Goal: Task Accomplishment & Management: Use online tool/utility

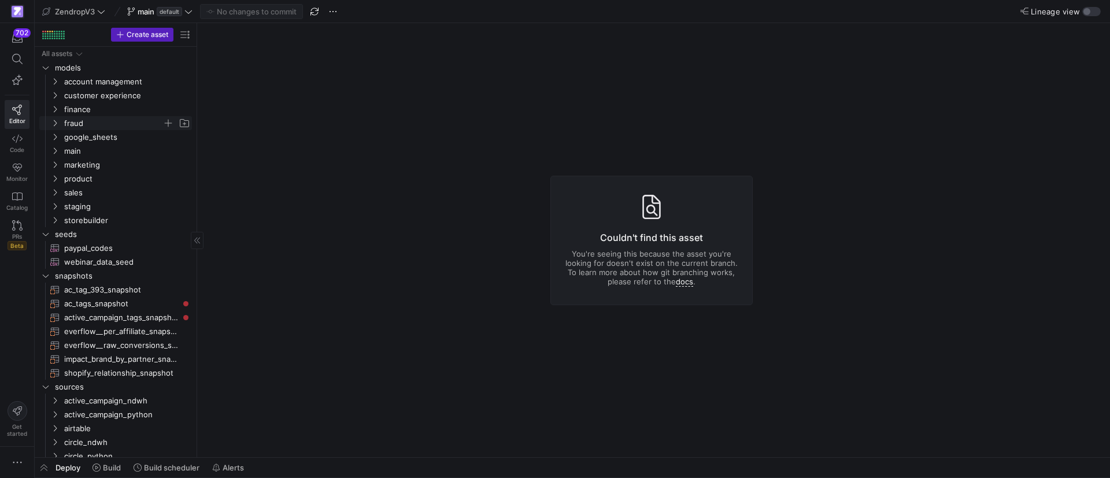
click at [56, 124] on icon "Press SPACE to select this row." at bounding box center [55, 123] width 3 height 6
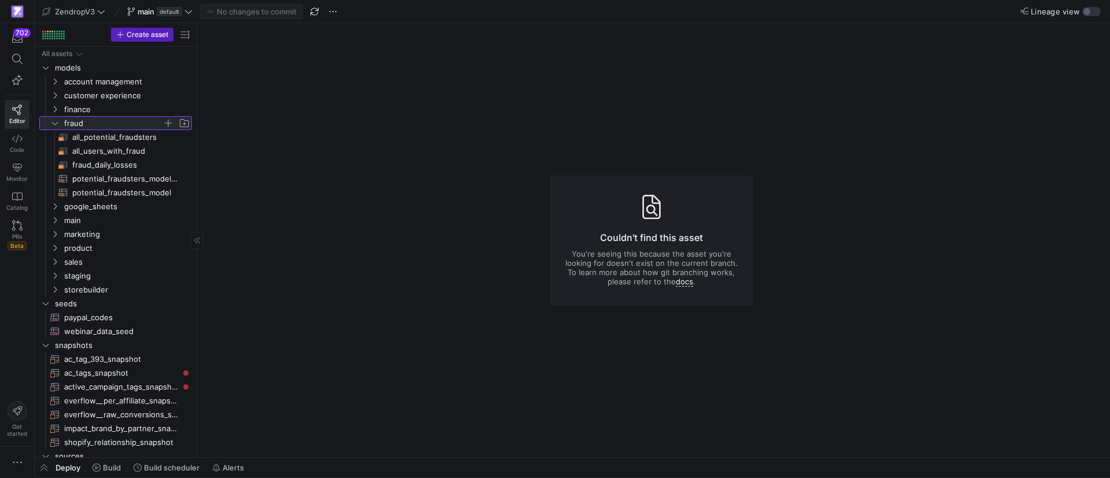
click at [56, 124] on icon at bounding box center [55, 123] width 6 height 3
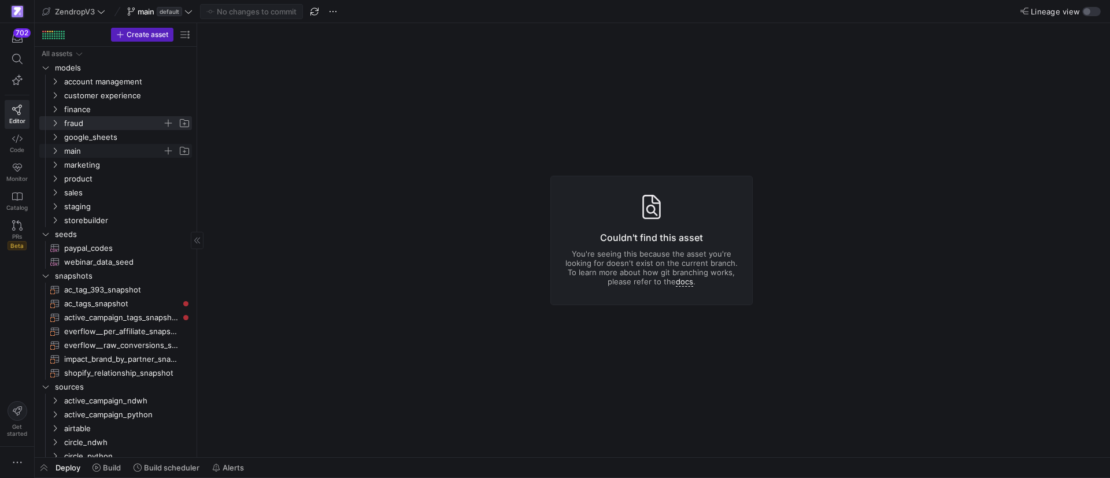
click at [58, 146] on y42-icon "Press SPACE to select this row." at bounding box center [54, 150] width 9 height 9
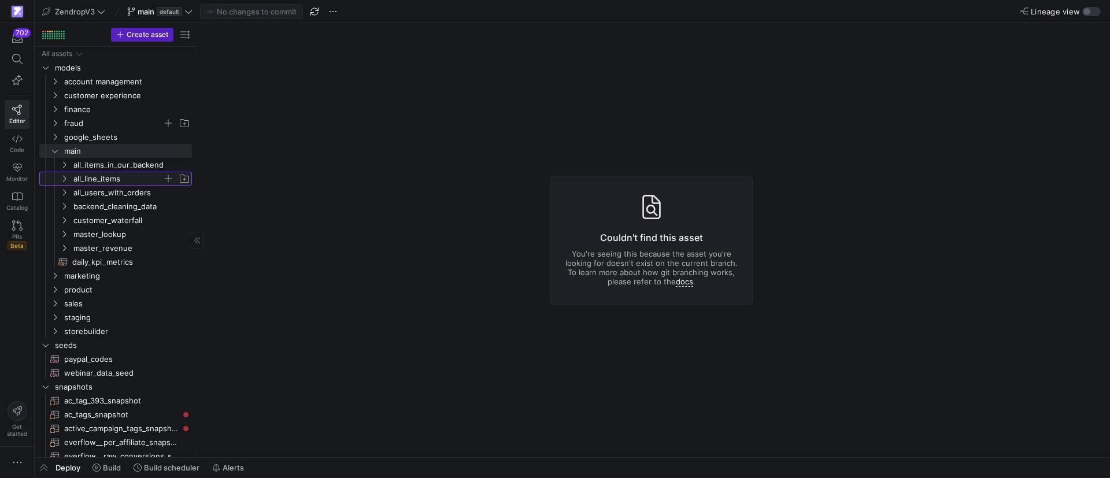
click at [68, 179] on icon "Press SPACE to select this row." at bounding box center [64, 178] width 8 height 7
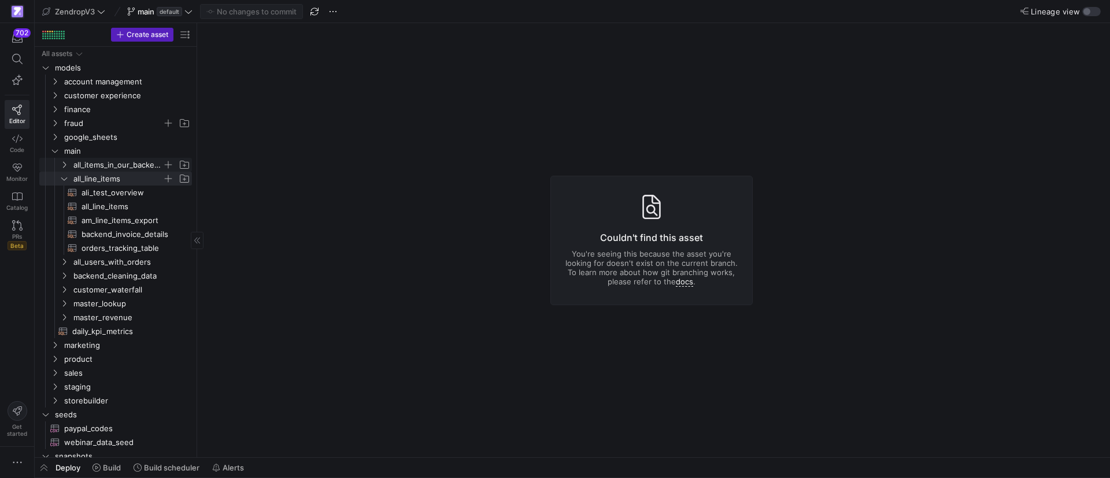
click at [61, 161] on icon "Press SPACE to select this row." at bounding box center [64, 164] width 8 height 7
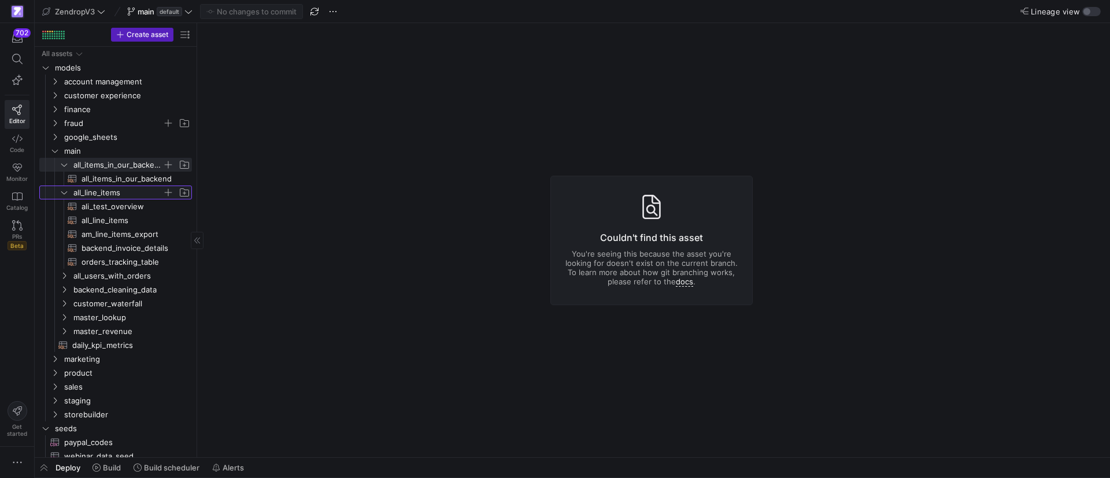
click at [62, 189] on icon "Press SPACE to select this row." at bounding box center [64, 192] width 8 height 7
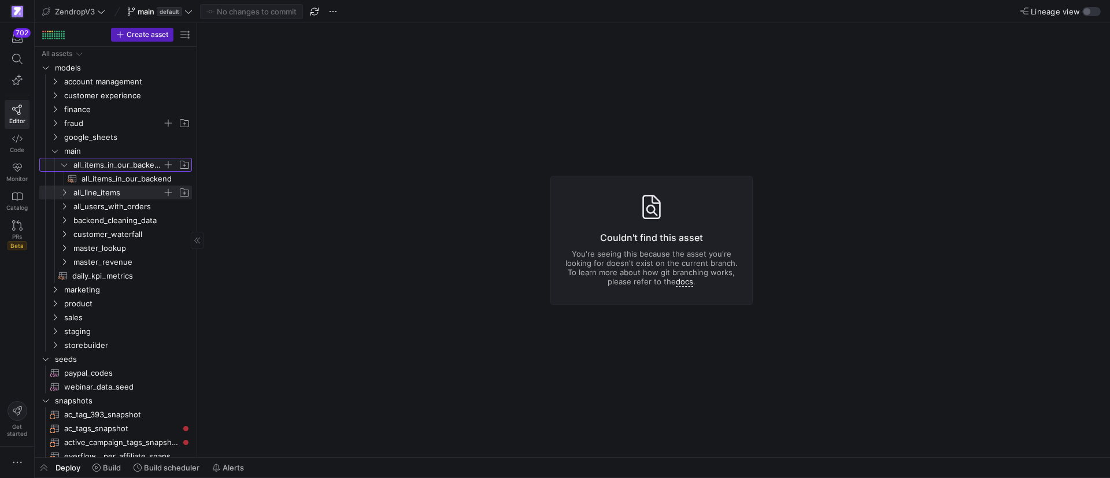
click at [60, 162] on icon "Press SPACE to select this row." at bounding box center [64, 164] width 8 height 7
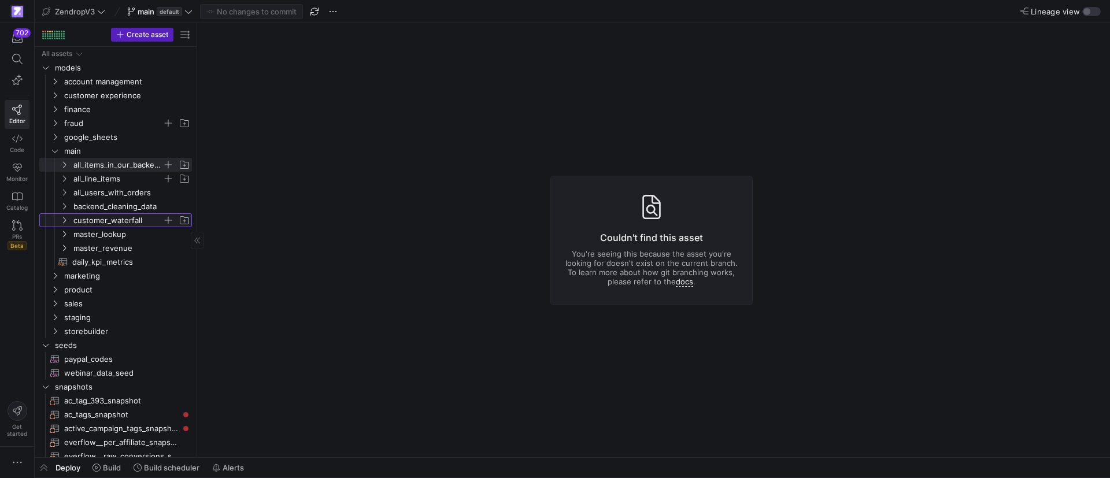
click at [68, 214] on span "customer_waterfall" at bounding box center [124, 220] width 133 height 13
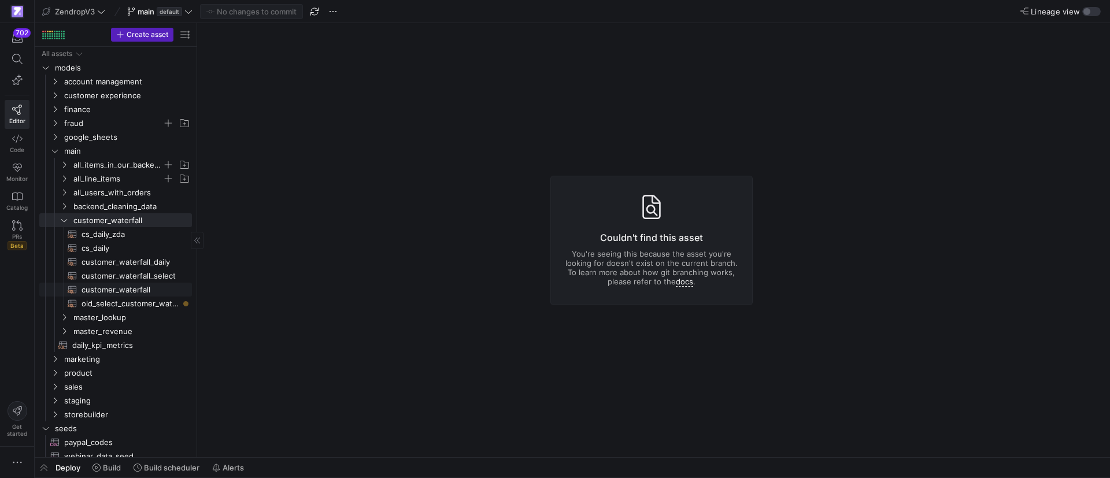
click at [121, 291] on span "customer_waterfall​​​​​​​​​​" at bounding box center [130, 289] width 97 height 13
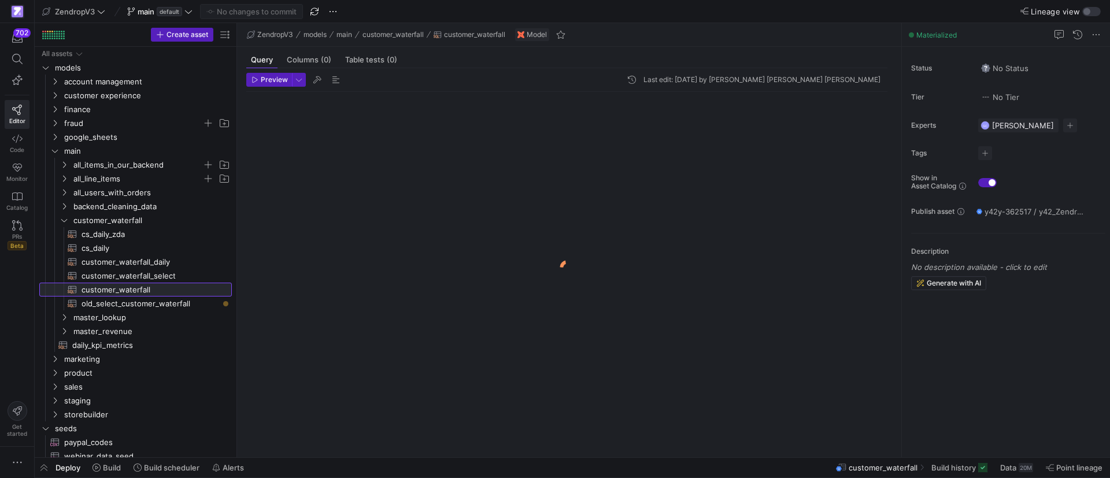
drag, startPoint x: 196, startPoint y: 188, endPoint x: 236, endPoint y: 191, distance: 40.0
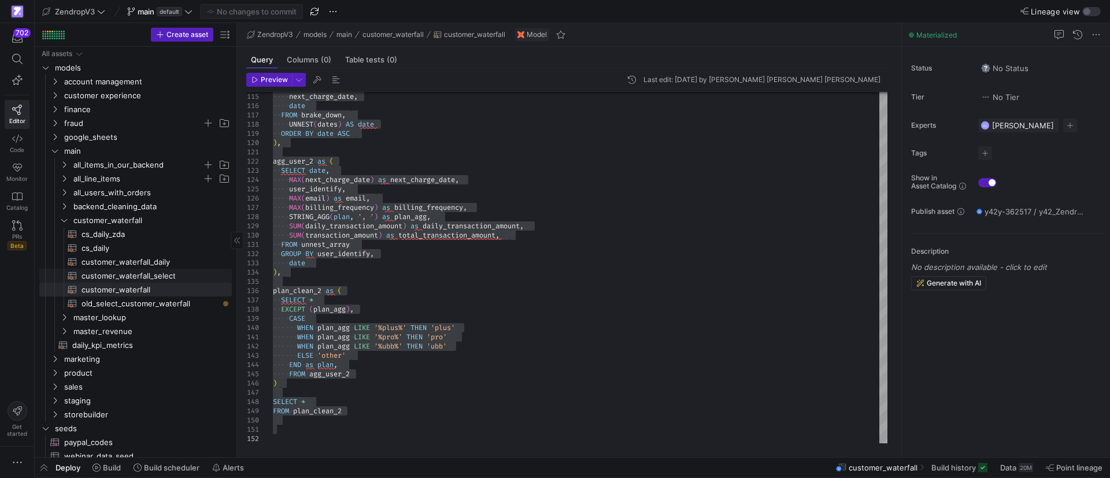
click at [179, 276] on span "customer_waterfall_select​​​​​​​​​​" at bounding box center [150, 275] width 137 height 13
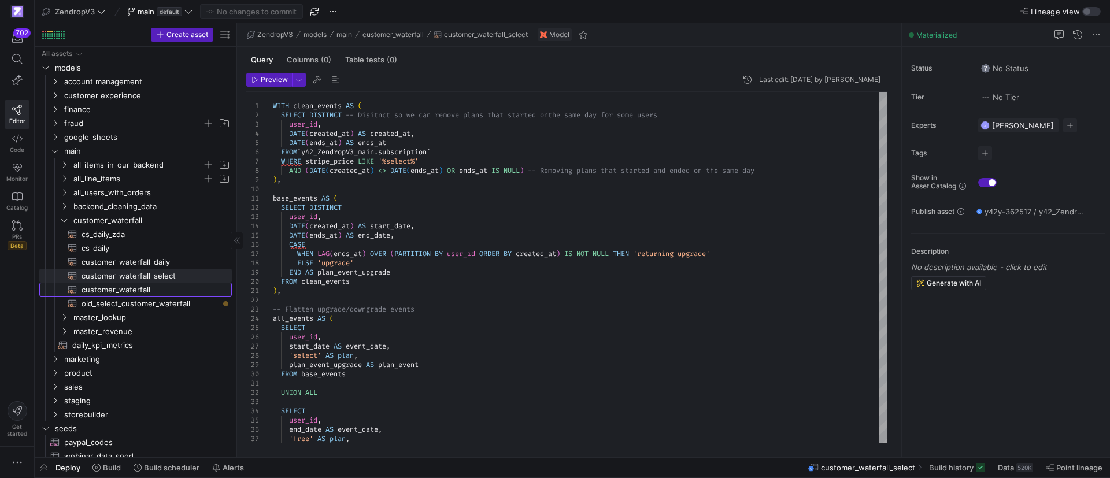
click at [137, 292] on span "customer_waterfall​​​​​​​​​​" at bounding box center [150, 289] width 137 height 13
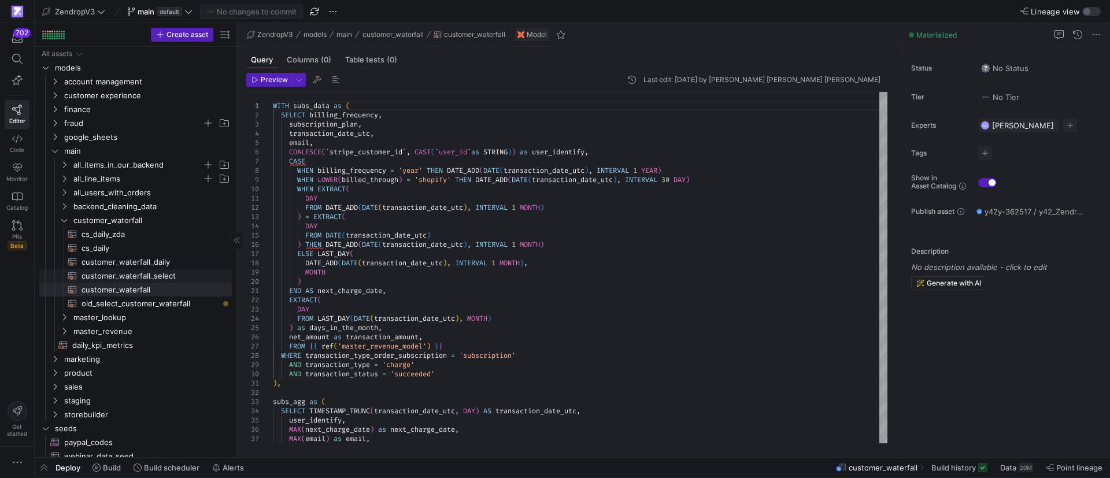
click at [132, 271] on span "customer_waterfall_select​​​​​​​​​​" at bounding box center [150, 275] width 137 height 13
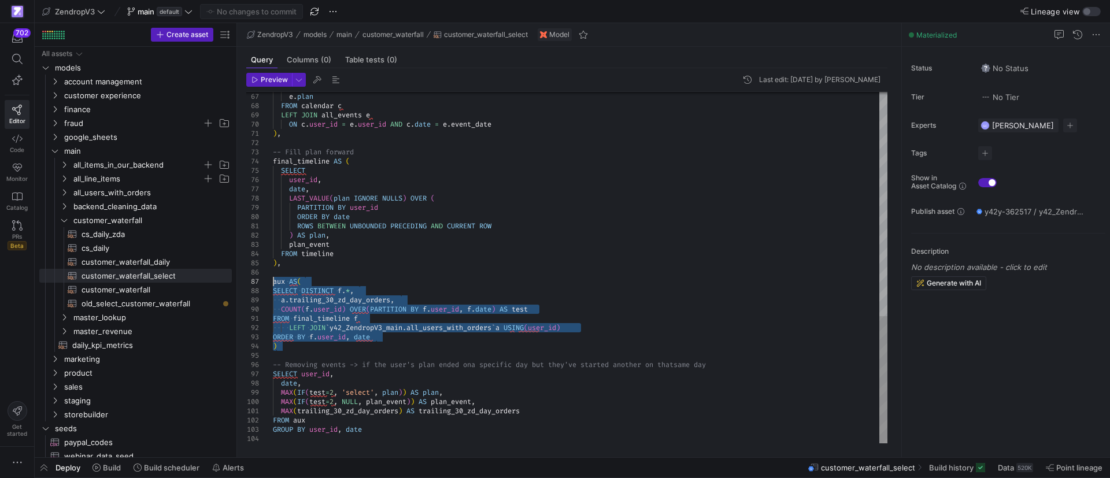
drag, startPoint x: 318, startPoint y: 349, endPoint x: 256, endPoint y: 283, distance: 90.8
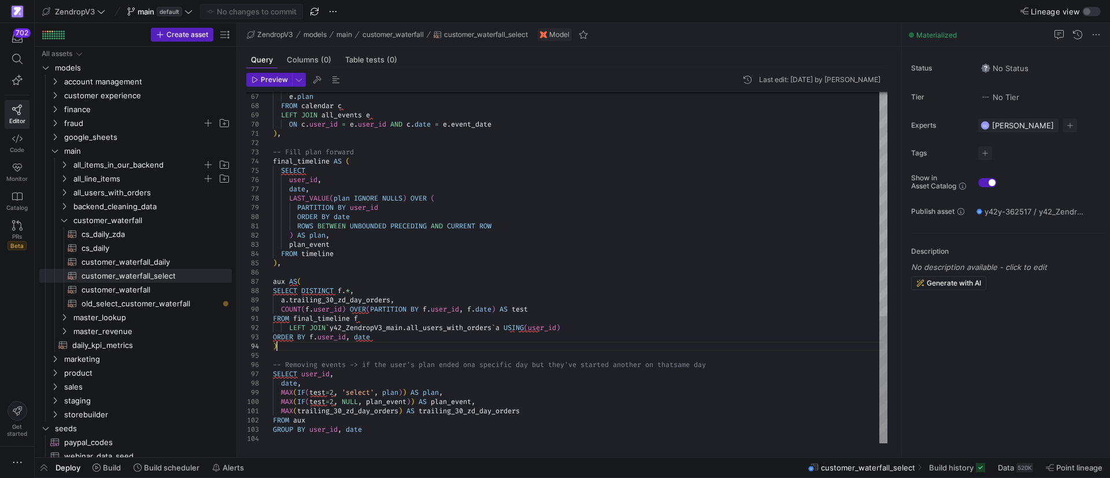
drag, startPoint x: 703, startPoint y: 359, endPoint x: 713, endPoint y: 359, distance: 9.8
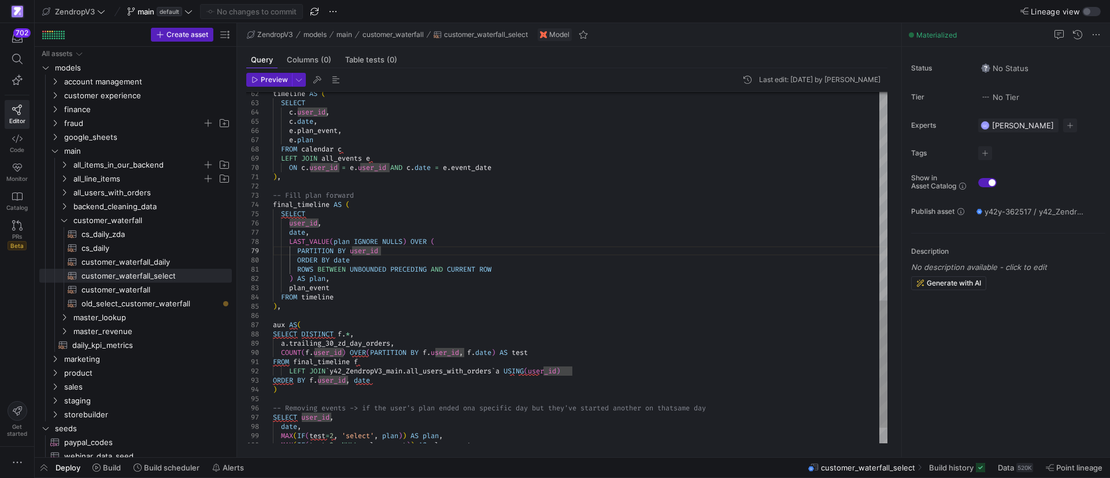
drag, startPoint x: 405, startPoint y: 263, endPoint x: 397, endPoint y: 261, distance: 8.2
click at [405, 263] on div "e . plan FROM calendar c LEFT JOIN all_events e ON c . user_id = e . user_id AN…" at bounding box center [580, 0] width 615 height 971
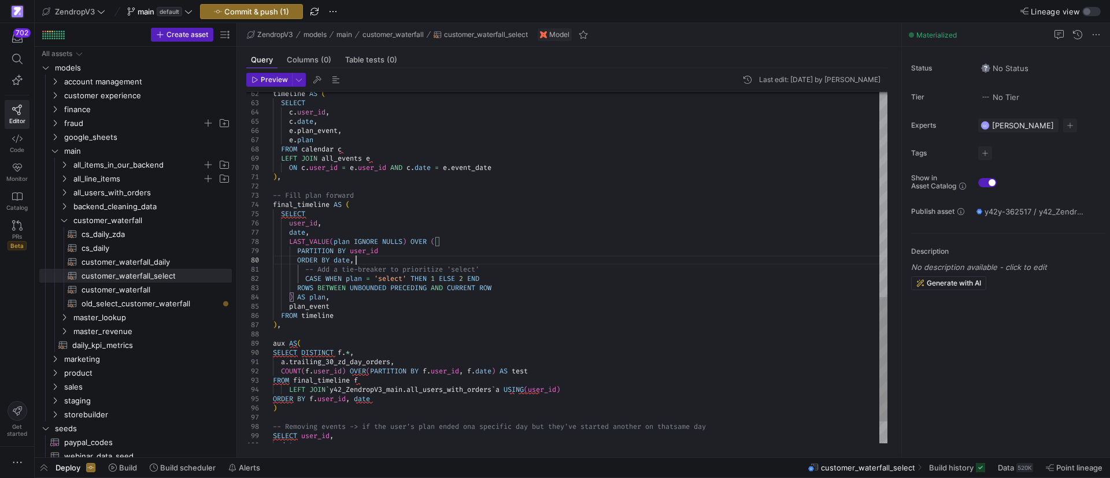
click at [396, 263] on div "e . plan FROM calendar c LEFT JOIN all_events e ON c . user_id = e . user_id AN…" at bounding box center [580, 10] width 615 height 990
drag, startPoint x: 519, startPoint y: 277, endPoint x: 525, endPoint y: 275, distance: 6.2
click at [519, 275] on div "e . plan FROM calendar c LEFT JOIN all_events e ON c . user_id = e . user_id AN…" at bounding box center [580, 10] width 615 height 990
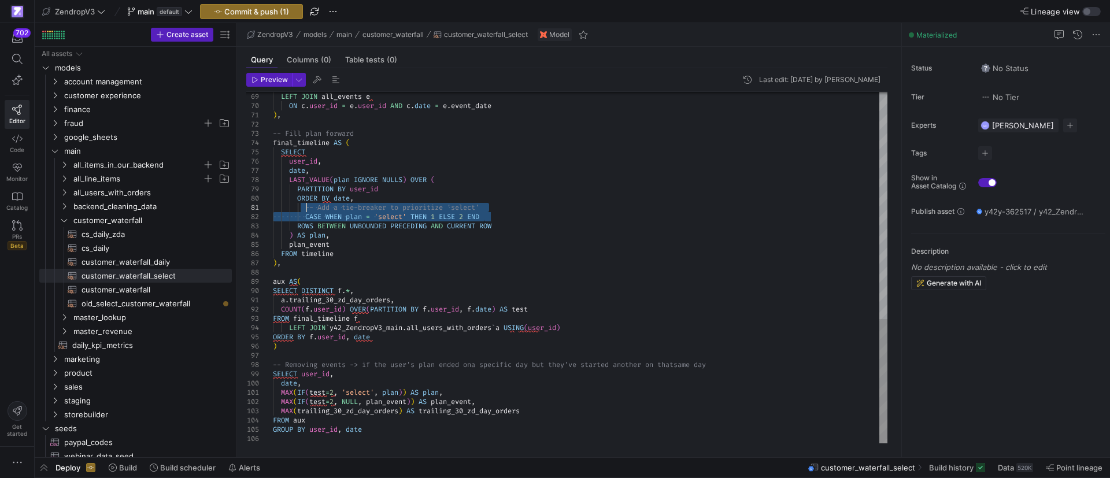
drag, startPoint x: 486, startPoint y: 217, endPoint x: 308, endPoint y: 208, distance: 178.4
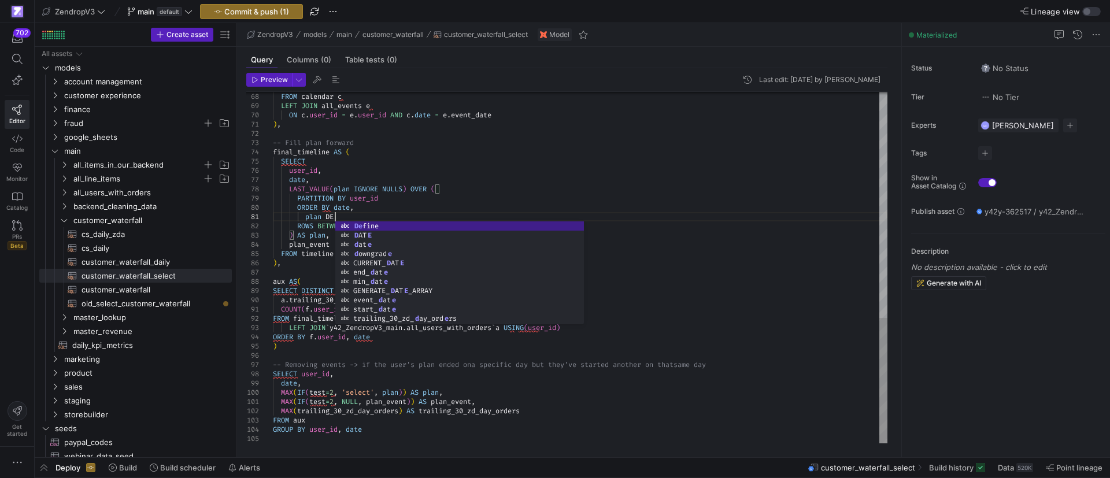
scroll to position [9, 69]
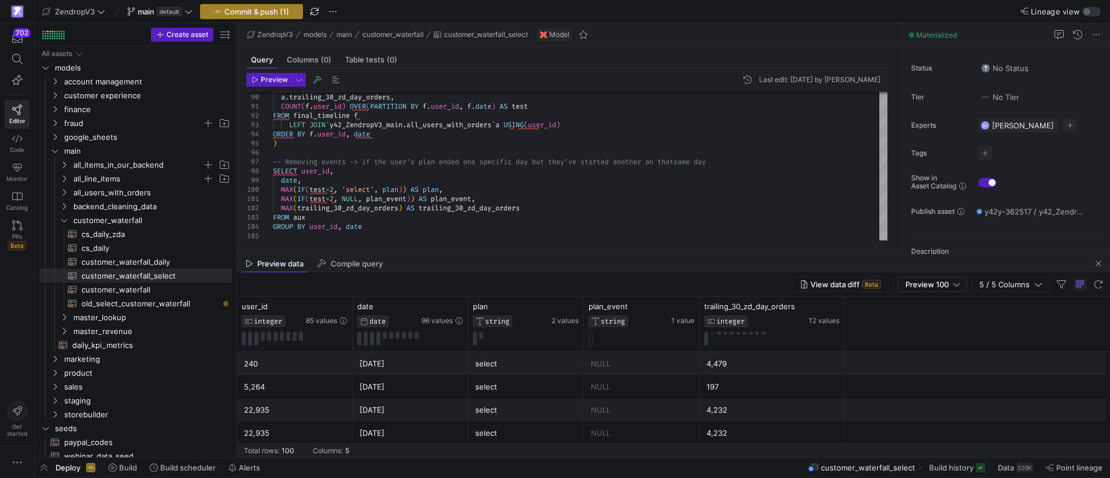
type textarea "plan DESC ROWS BETWEEN UNBOUNDED PRECEDING AND CURRENT ROW ) AS plan, plan_even…"
click at [226, 15] on span "Commit & push (1)" at bounding box center [256, 11] width 65 height 9
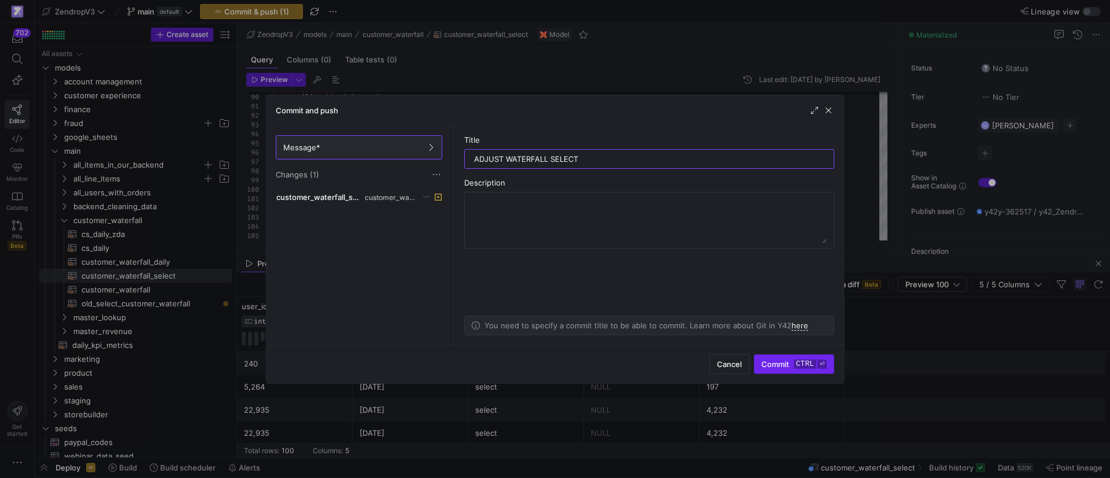
type input "ADJUST WATERFALL SELECT"
click at [790, 363] on span "Commit ctrl ⏎" at bounding box center [793, 364] width 65 height 9
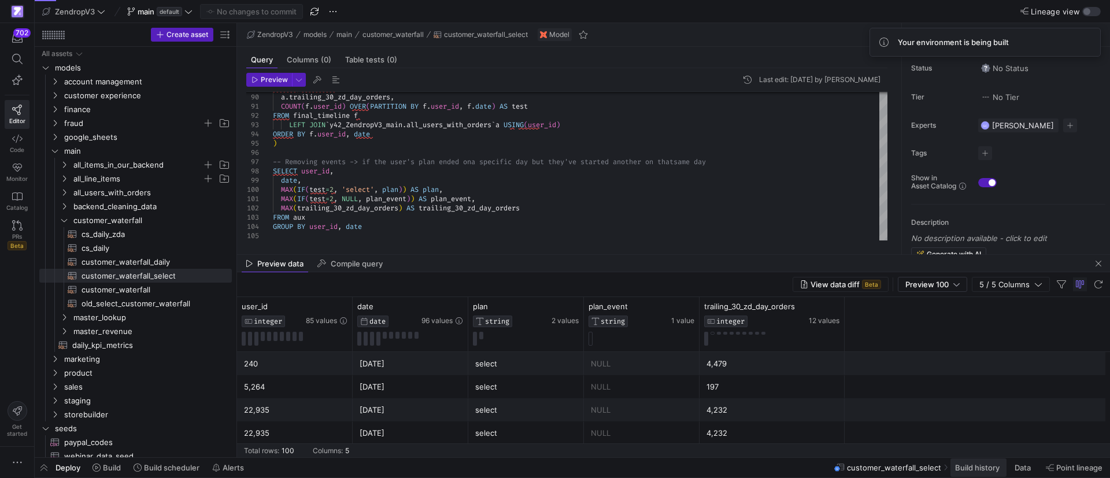
click at [970, 472] on span "Build history" at bounding box center [977, 467] width 45 height 9
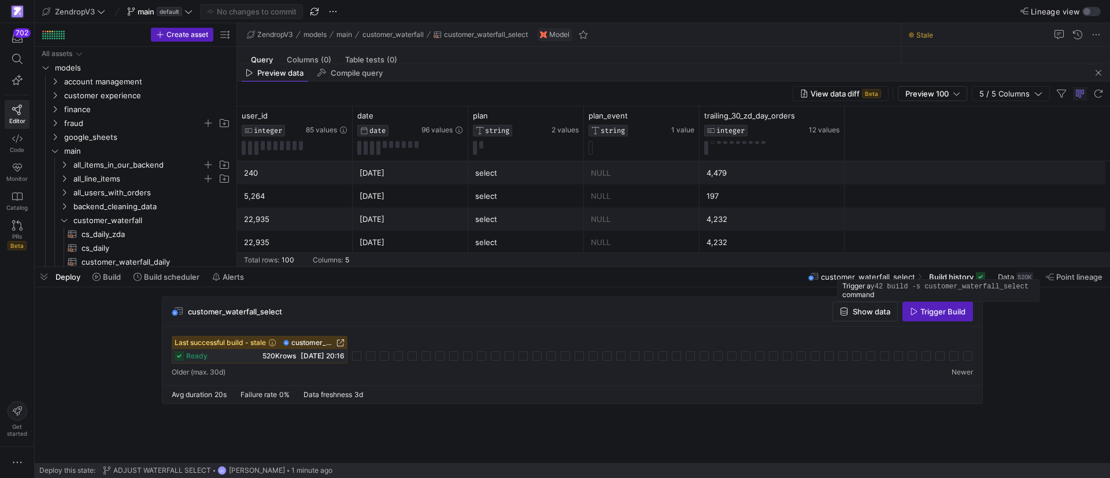
click at [935, 316] on span "button" at bounding box center [937, 311] width 69 height 19
click at [1096, 73] on span "button" at bounding box center [1099, 73] width 14 height 14
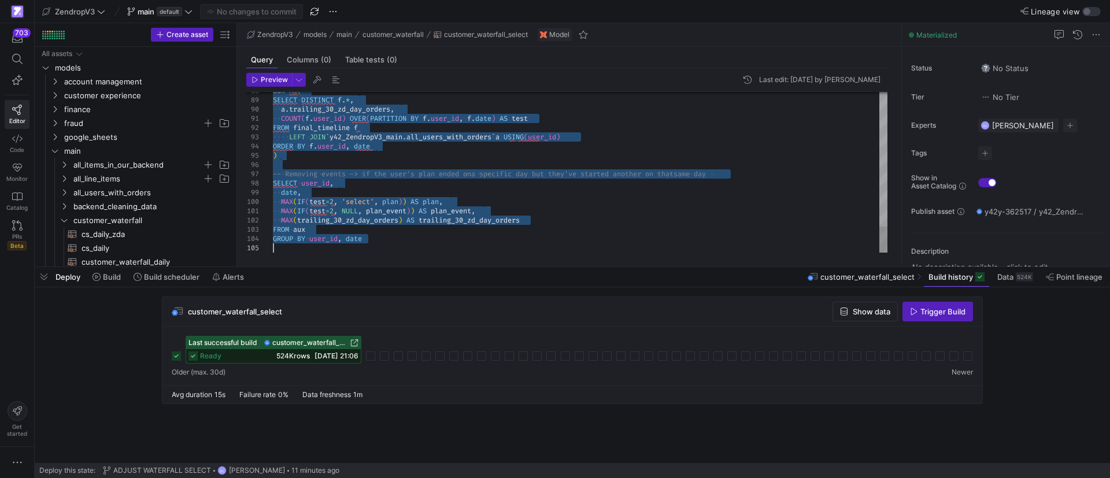
type textarea "COUNT(f.user_id) OVER(PARTITION BY f.user_id, [DOMAIN_NAME]) AS test FROM final…"
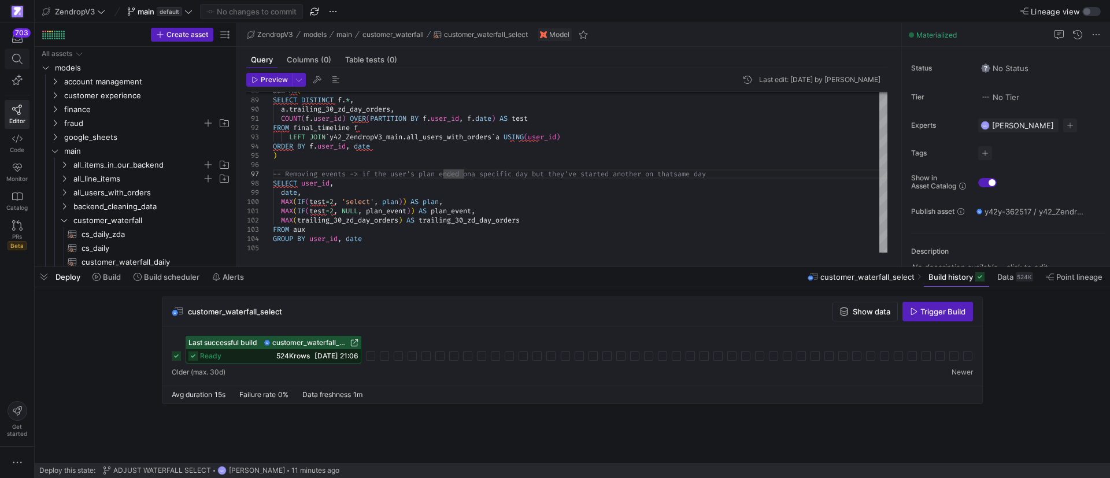
click at [19, 57] on icon at bounding box center [17, 59] width 10 height 10
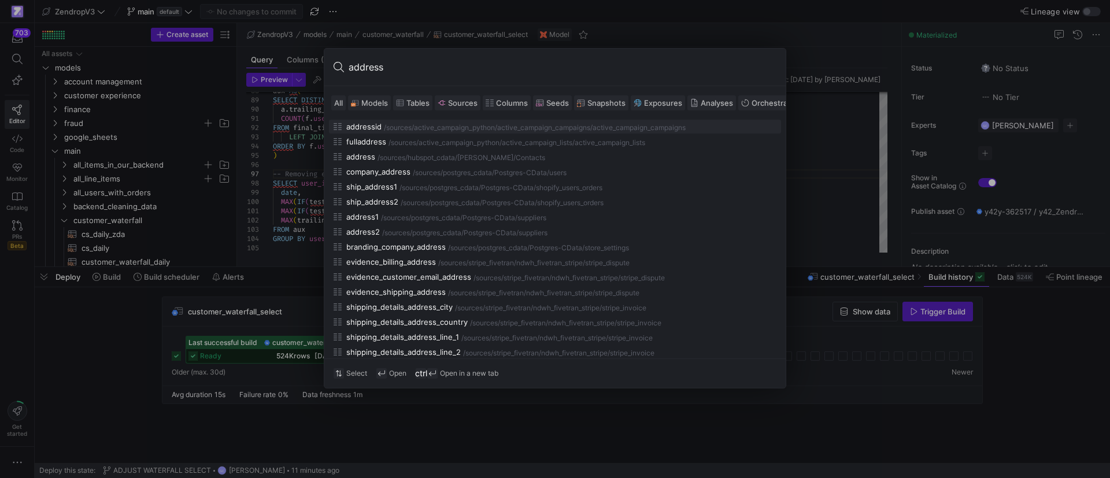
type input "address"
click at [128, 201] on div at bounding box center [555, 239] width 1110 height 478
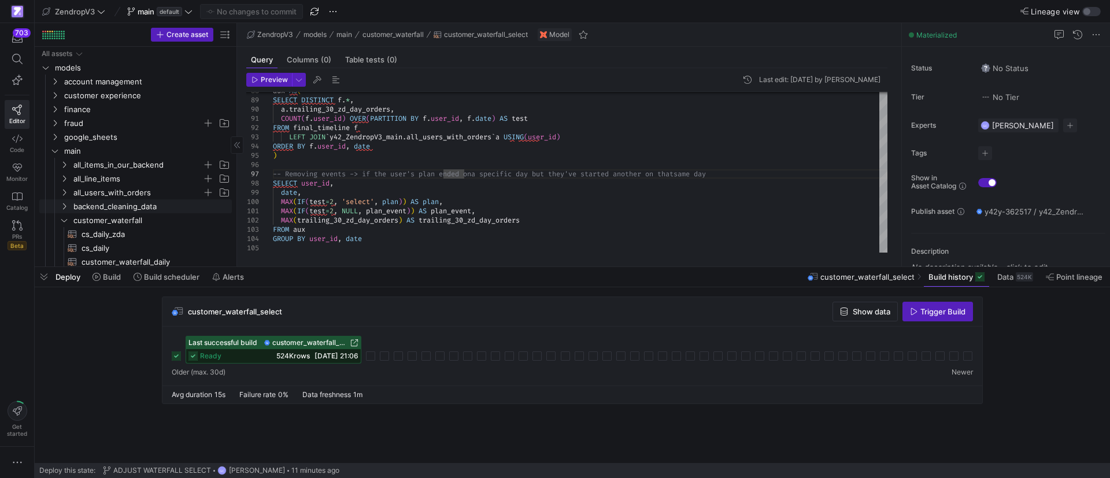
drag, startPoint x: 68, startPoint y: 206, endPoint x: 102, endPoint y: 187, distance: 38.8
click at [68, 206] on y42-icon "Press SPACE to select this row." at bounding box center [64, 206] width 9 height 9
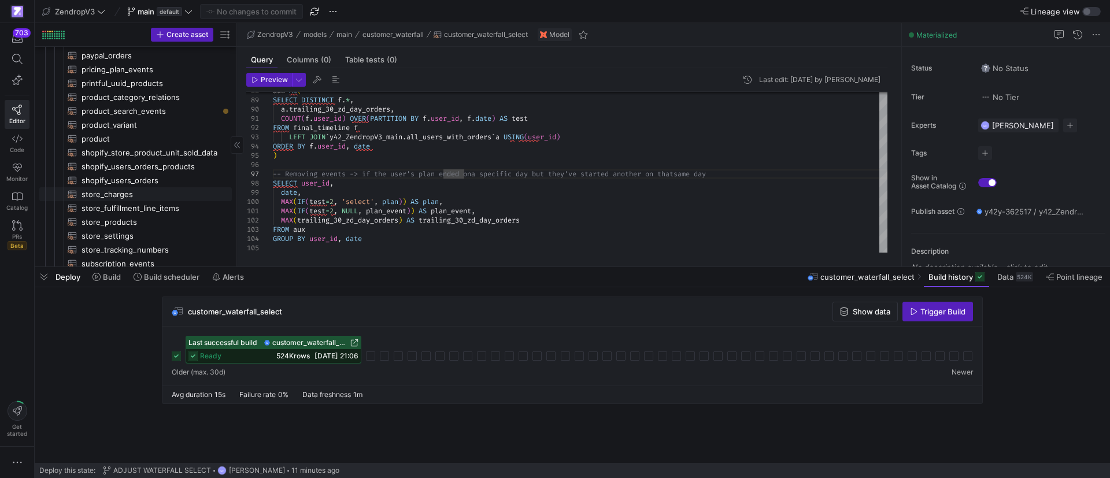
scroll to position [260, 0]
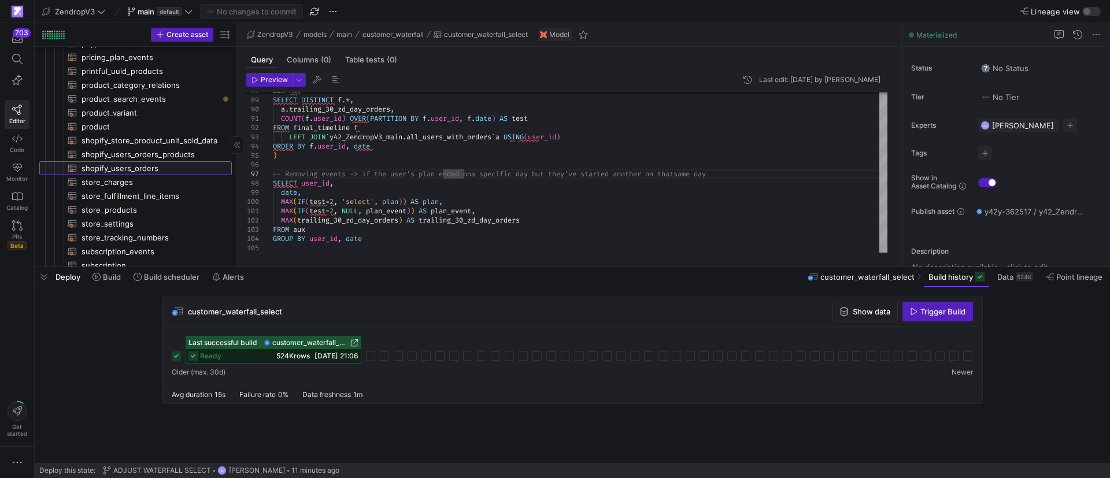
click at [138, 169] on span "shopify_users_orders​​​​​​​​​​" at bounding box center [150, 168] width 137 height 13
type textarea "{{ config( materialized='table' ) }} WITH shopify_users_orders as( SELECT * EXC…"
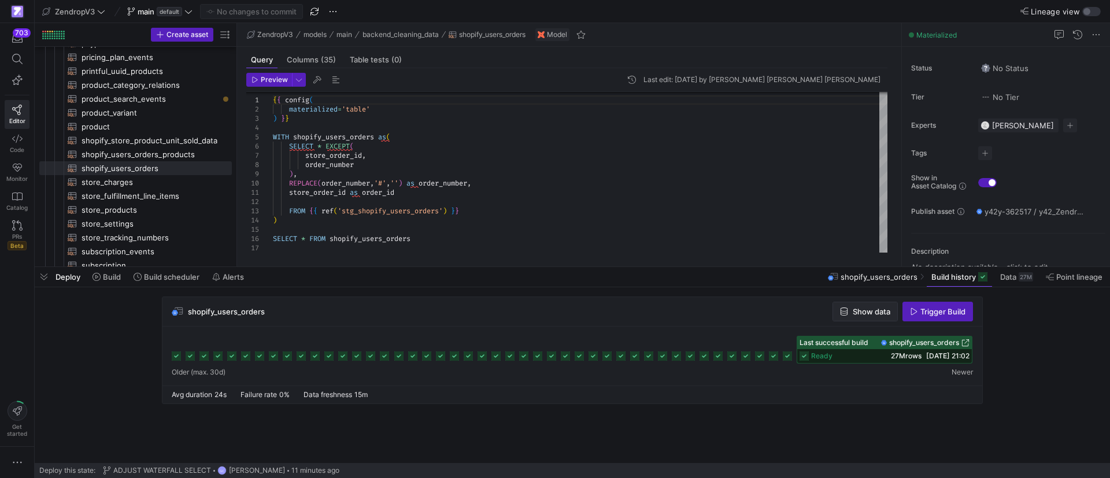
click at [867, 313] on span "Show data" at bounding box center [872, 311] width 38 height 9
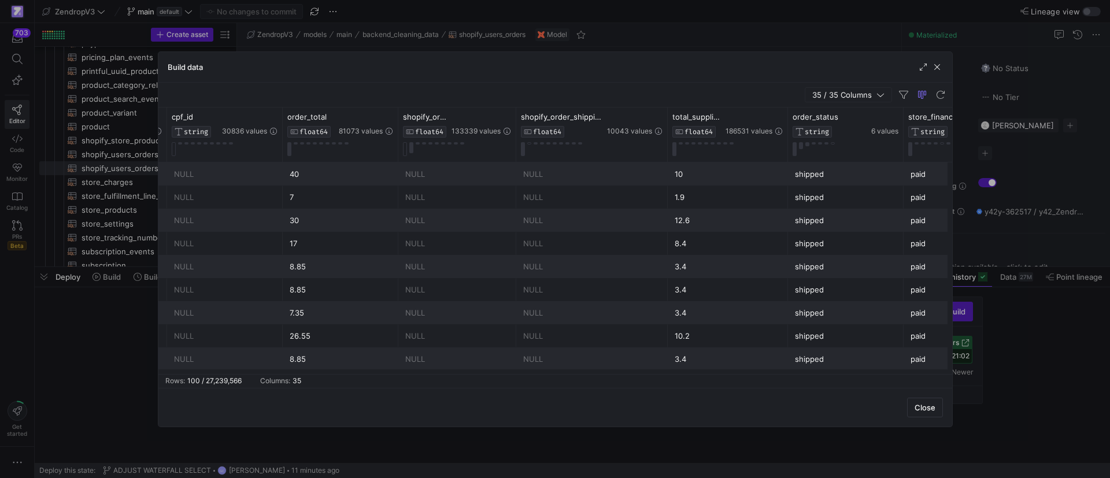
scroll to position [0, 387]
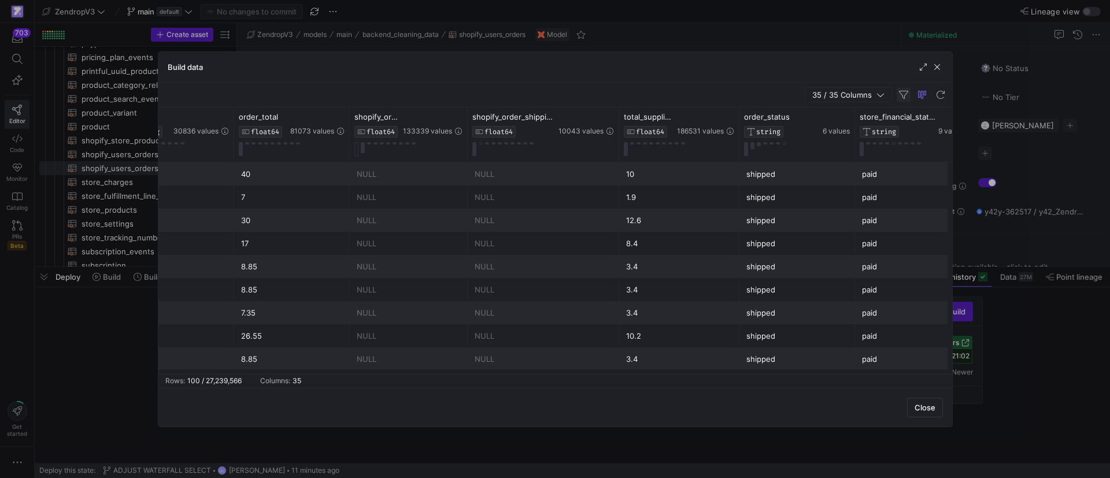
click at [905, 91] on span "button" at bounding box center [904, 95] width 14 height 14
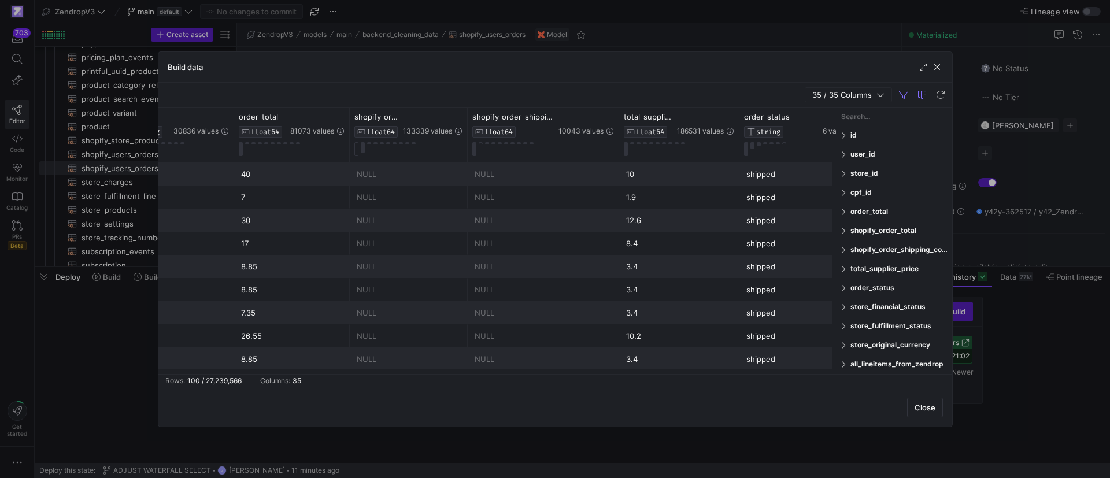
click at [889, 119] on input "Filter Columns Input" at bounding box center [894, 116] width 106 height 23
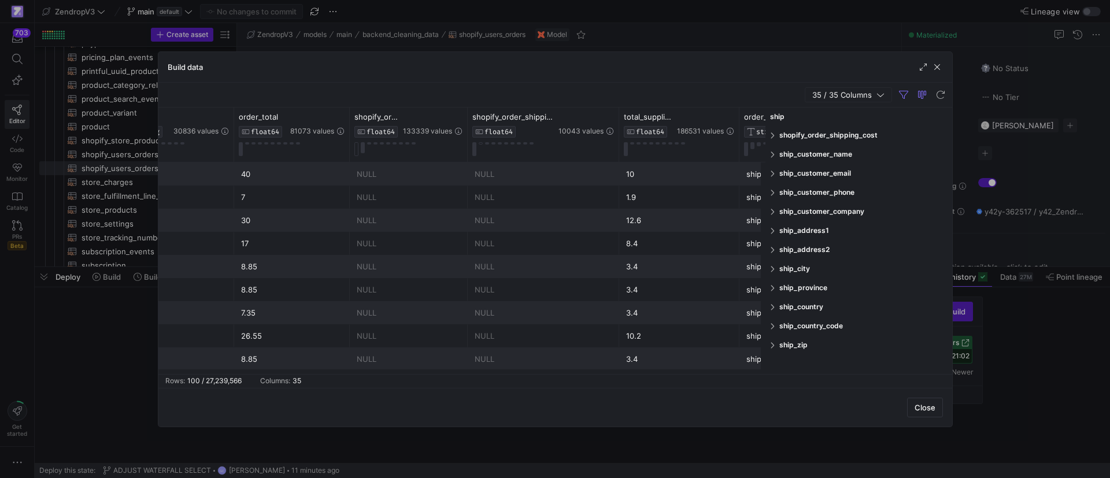
drag, startPoint x: 837, startPoint y: 169, endPoint x: 766, endPoint y: 172, distance: 71.2
click at [766, 172] on div at bounding box center [765, 241] width 3 height 267
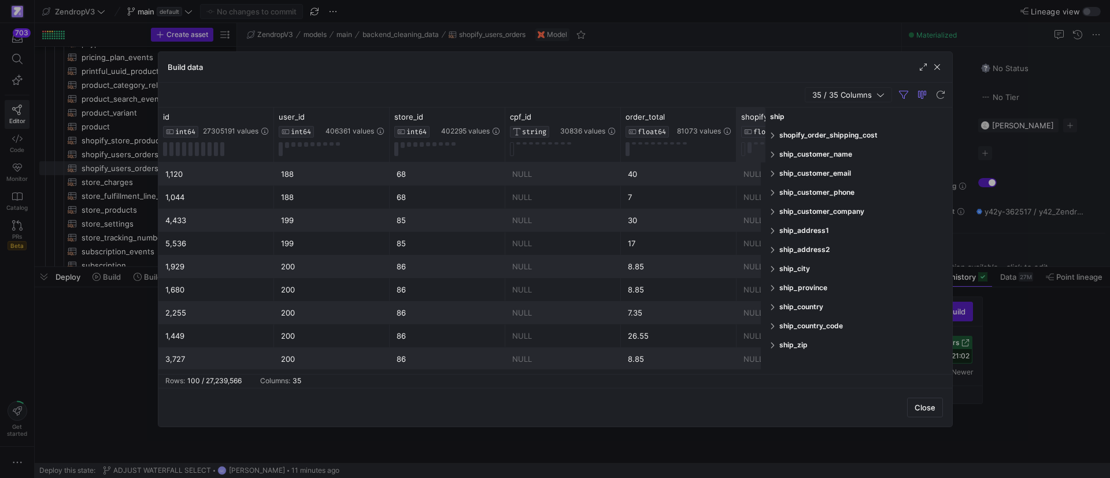
drag, startPoint x: 790, startPoint y: 113, endPoint x: 740, endPoint y: 110, distance: 50.4
click at [742, 114] on div "store_id INT64 402295 values cpf_id STRING 30836 values order_total FLOAT64 810…" at bounding box center [555, 241] width 794 height 267
type input "ORDER_"
click at [582, 39] on div at bounding box center [555, 239] width 1110 height 478
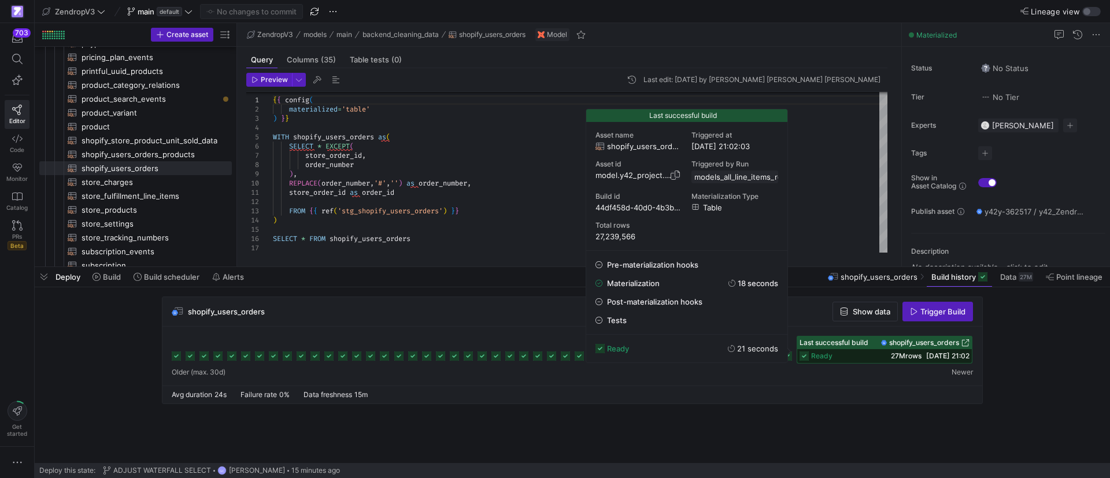
click at [675, 173] on span "button" at bounding box center [675, 175] width 9 height 9
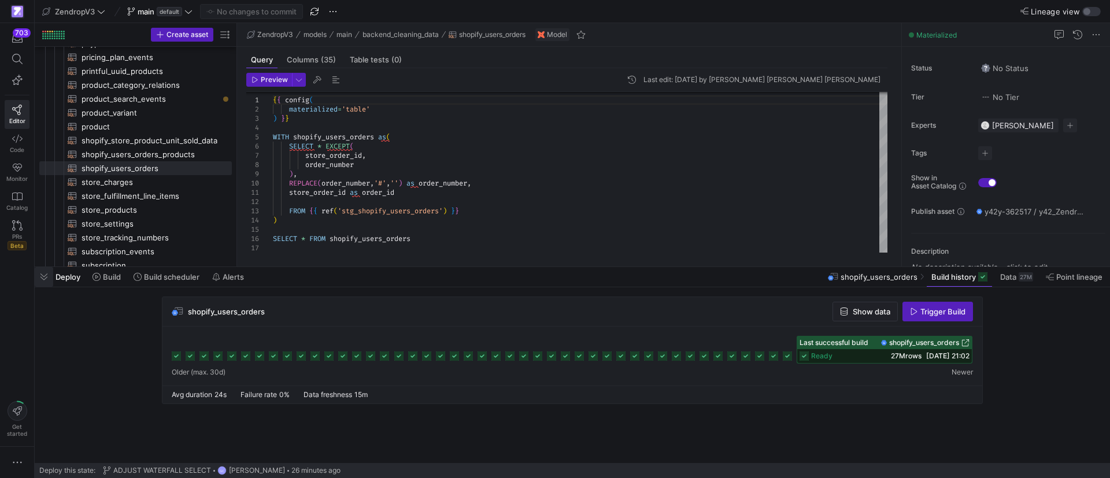
click at [49, 274] on span "button" at bounding box center [44, 277] width 19 height 20
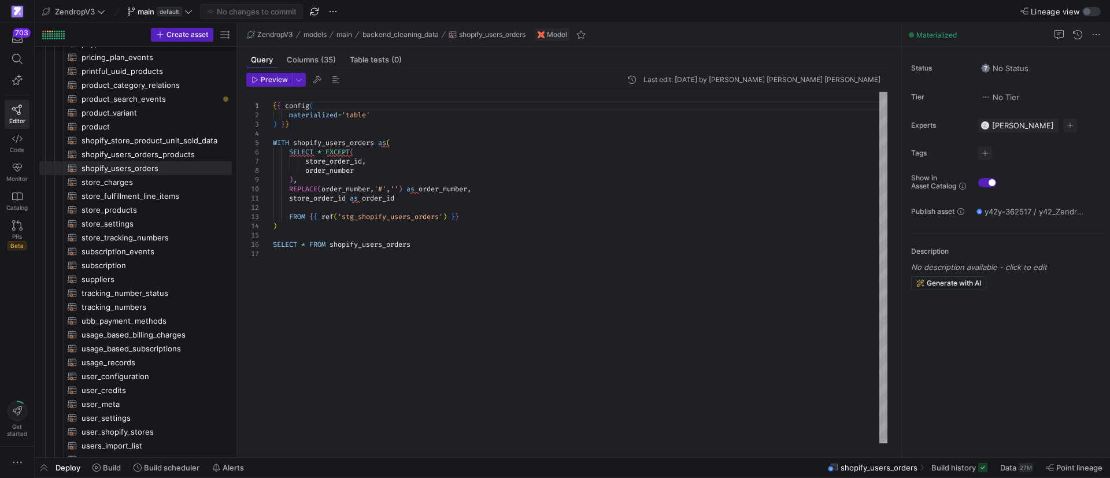
type textarea "store_order_id as order_id FROM {{ ref('stg_shopify_users_orders') }} ) SELECT …"
click at [432, 329] on div "{ { config ( materialized = 'table' ) } } WITH shopify_users_orders as ( SELECT…" at bounding box center [580, 268] width 615 height 352
click at [409, 252] on div "{ { config ( materialized = 'table' ) } } WITH shopify_users_orders as ( SELECT…" at bounding box center [580, 268] width 615 height 352
